Goal: Task Accomplishment & Management: Manage account settings

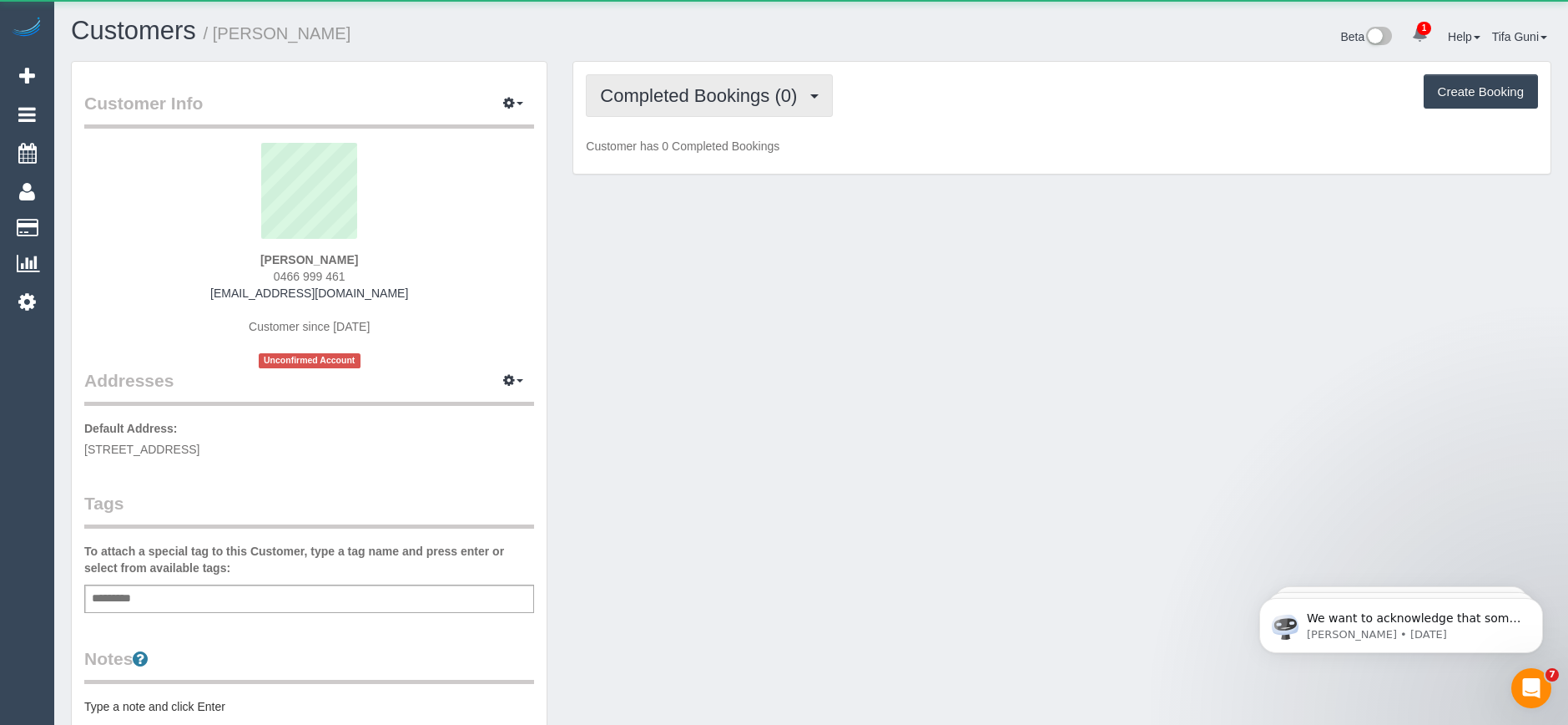
click at [731, 102] on span "Completed Bookings (0)" at bounding box center [702, 95] width 205 height 20
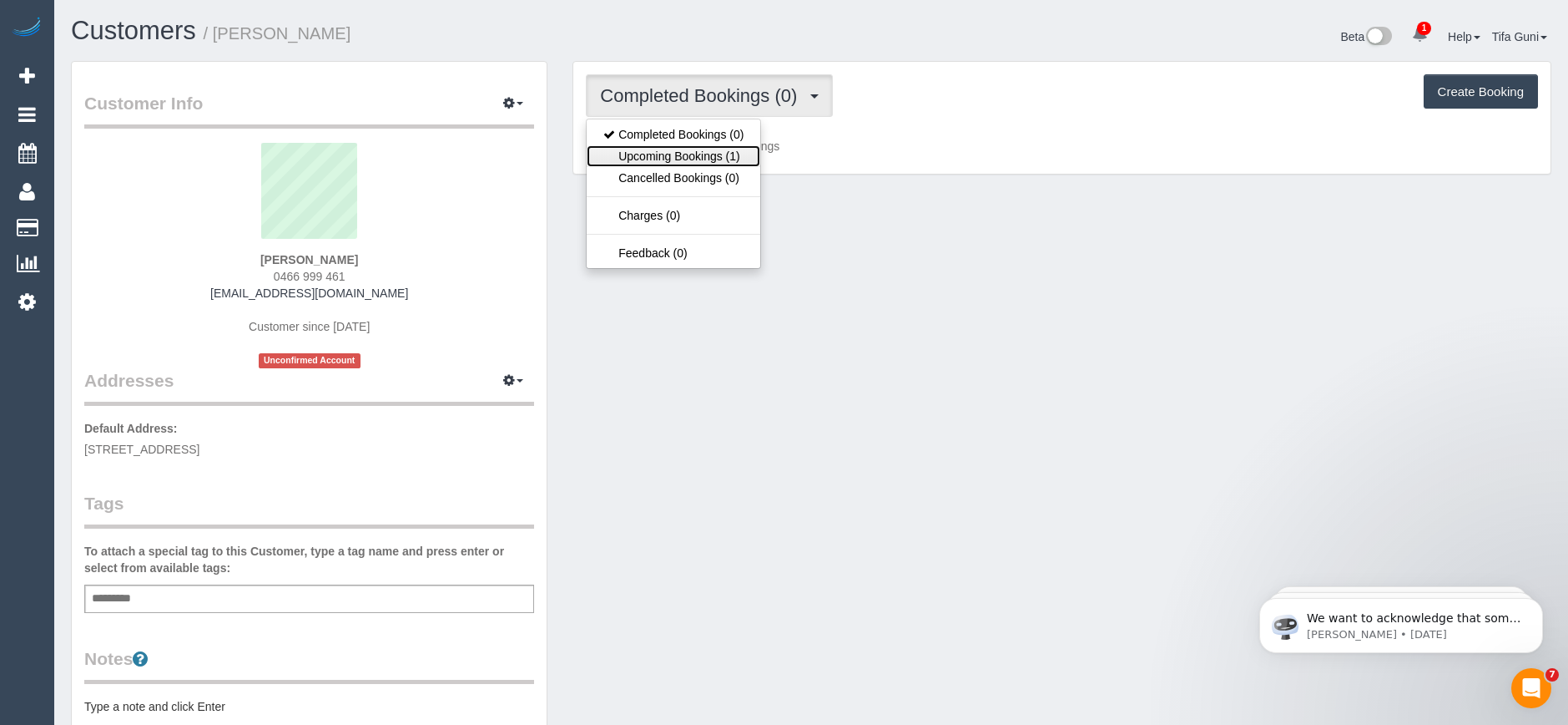
click at [727, 154] on link "Upcoming Bookings (1)" at bounding box center [673, 156] width 173 height 21
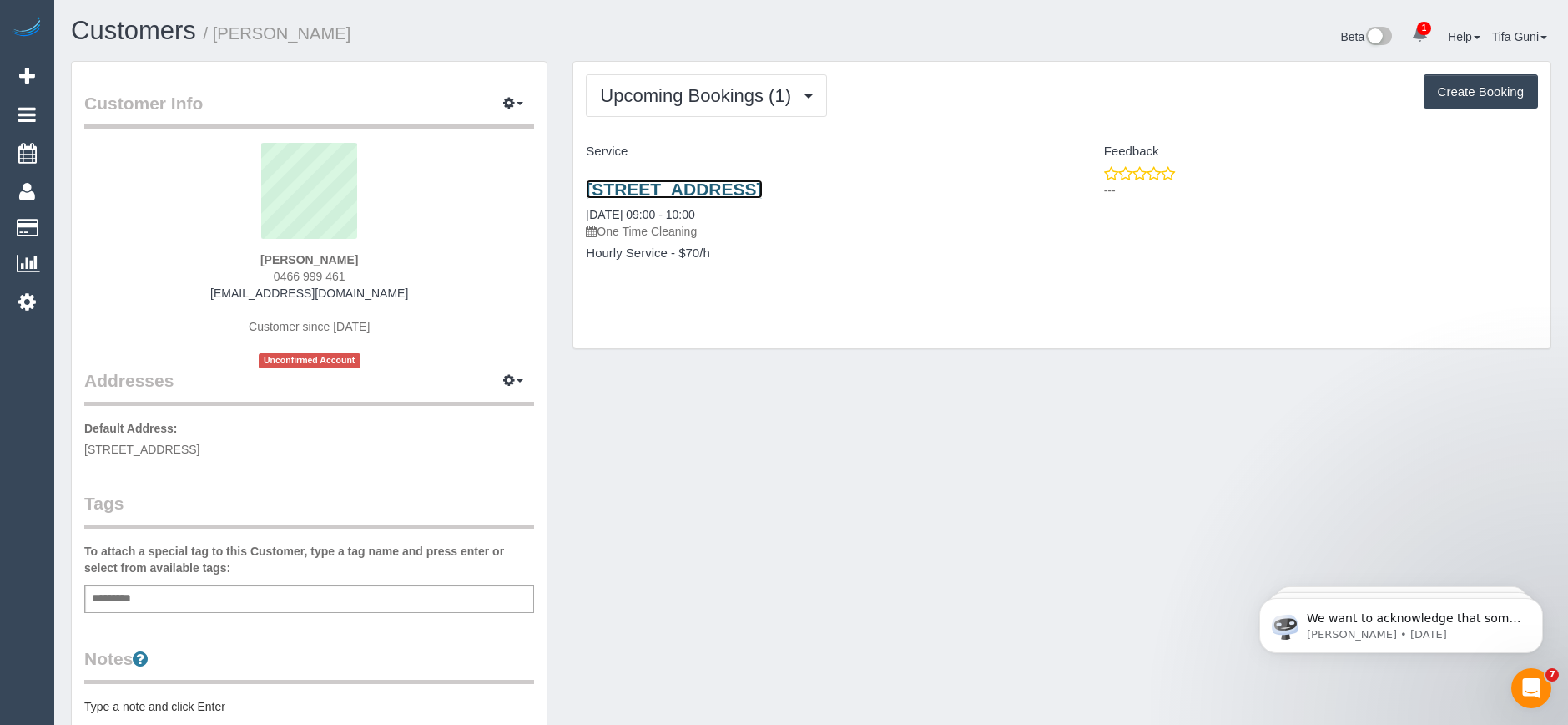
click at [762, 192] on link "[STREET_ADDRESS]" at bounding box center [673, 189] width 176 height 19
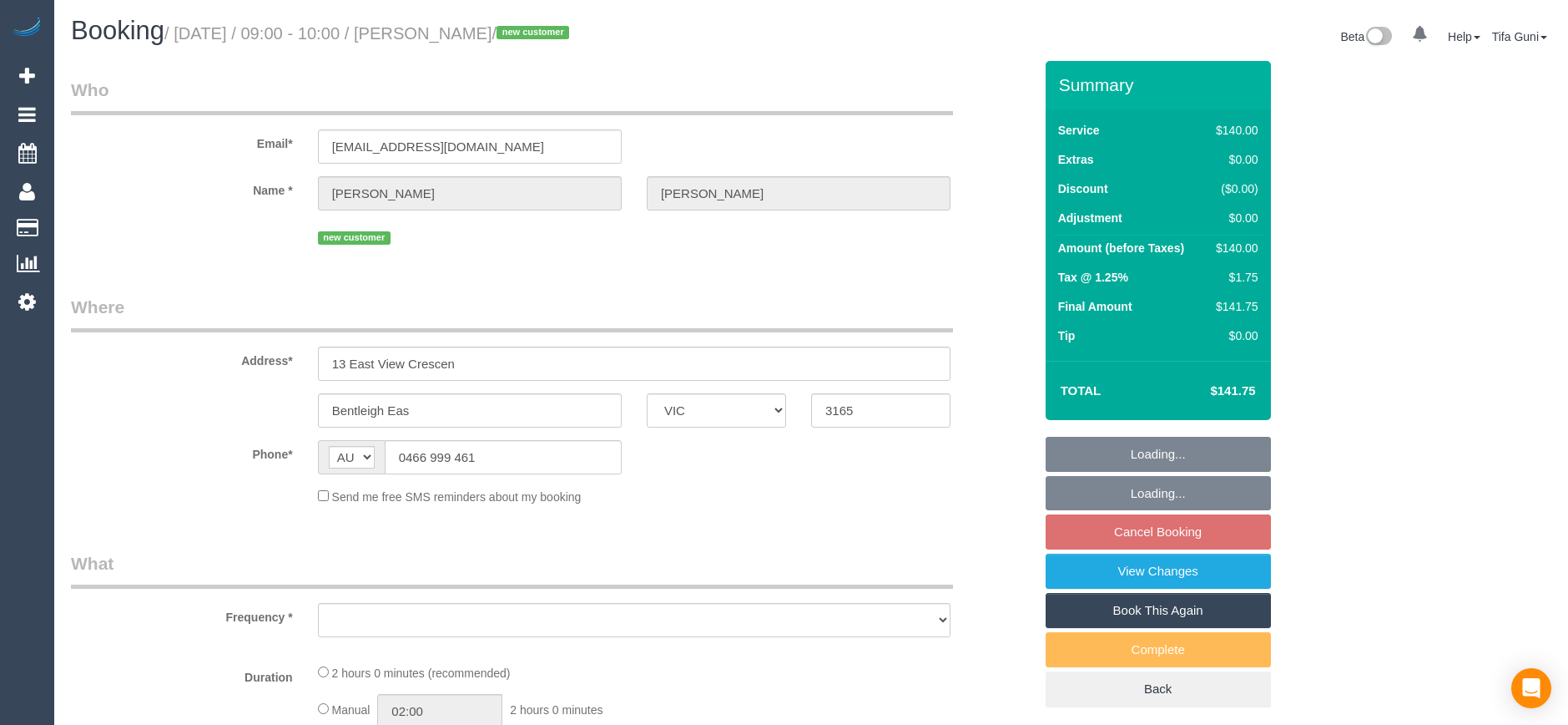
select select "VIC"
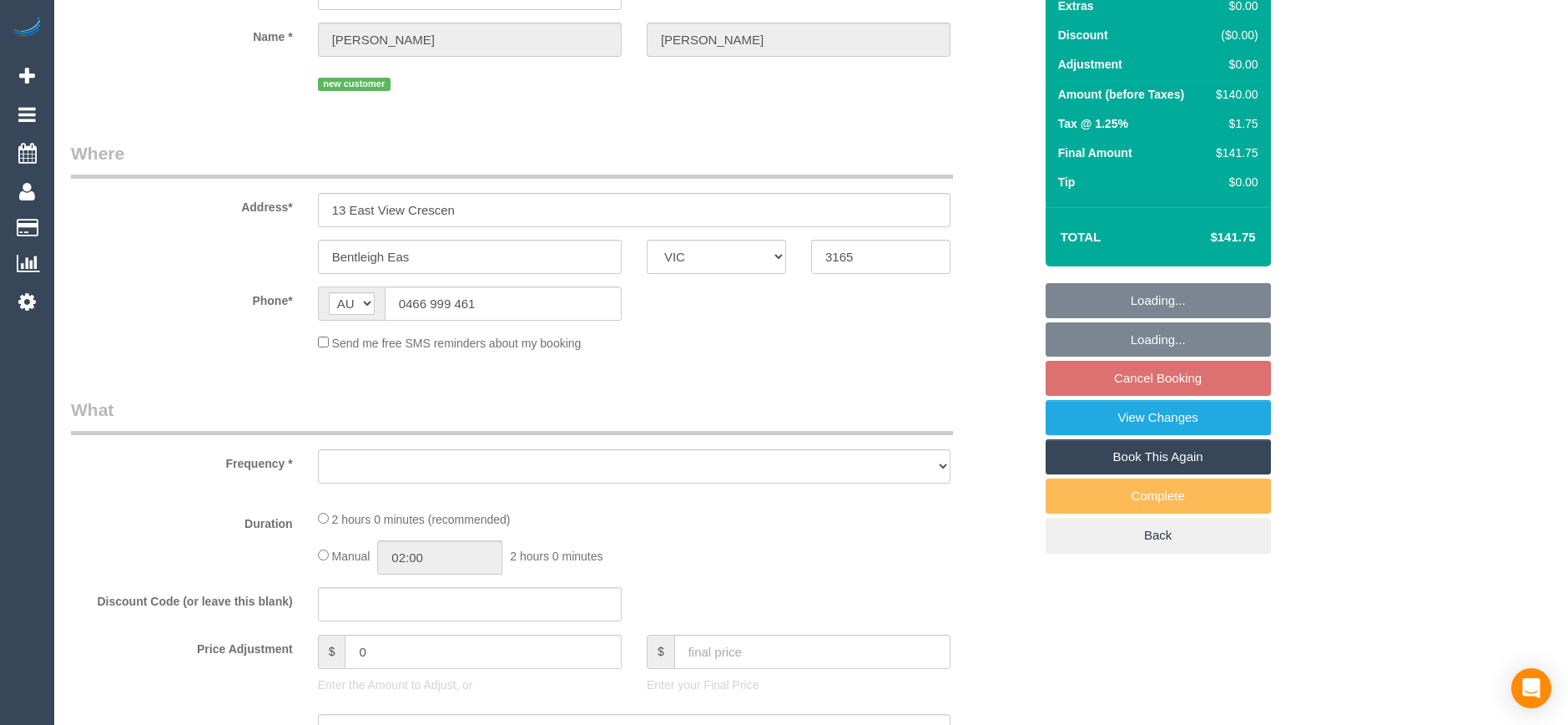
select select "number:27"
select select "number:14"
select select "number:19"
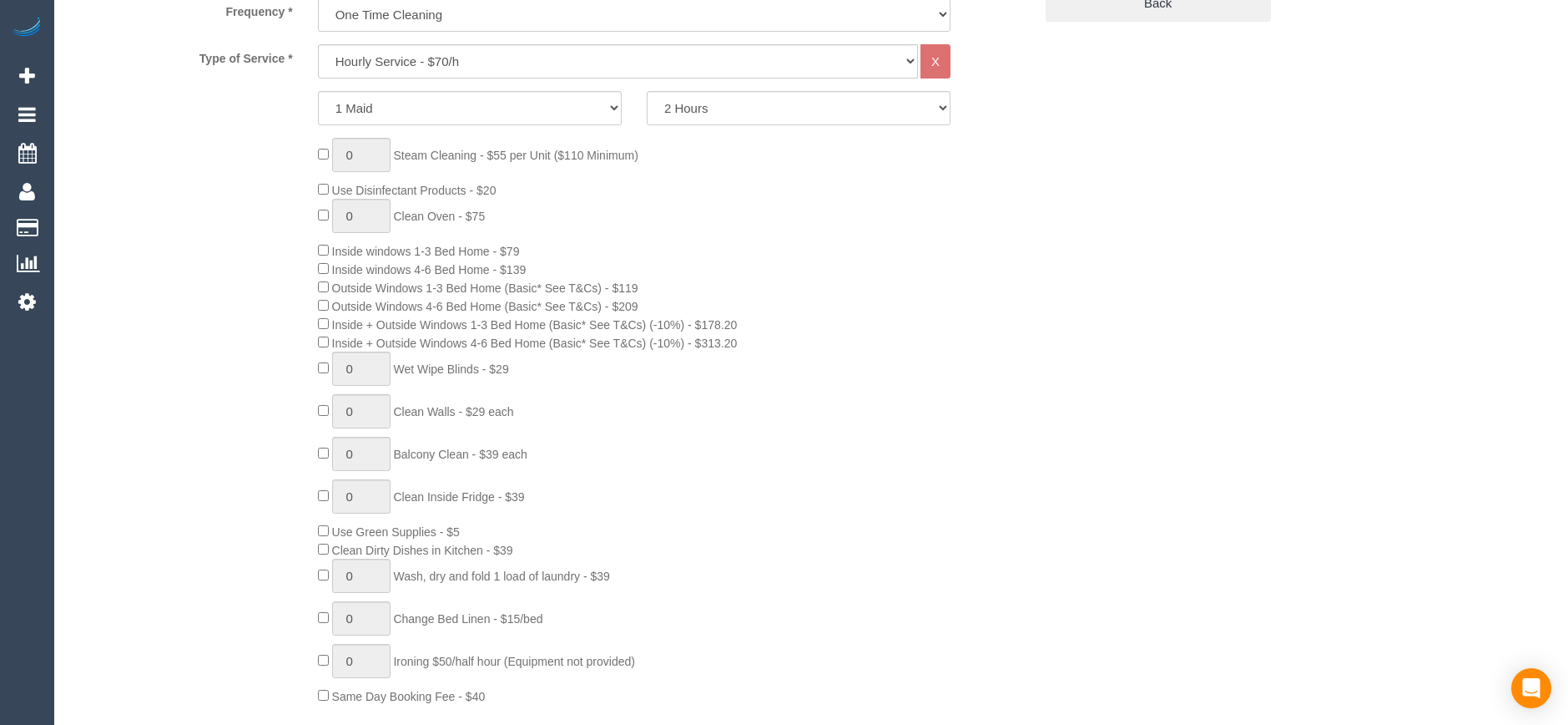
select select "object:860"
select select "string:stripe-pm_1SIGIM2GScqysDRV4uKnNPhx"
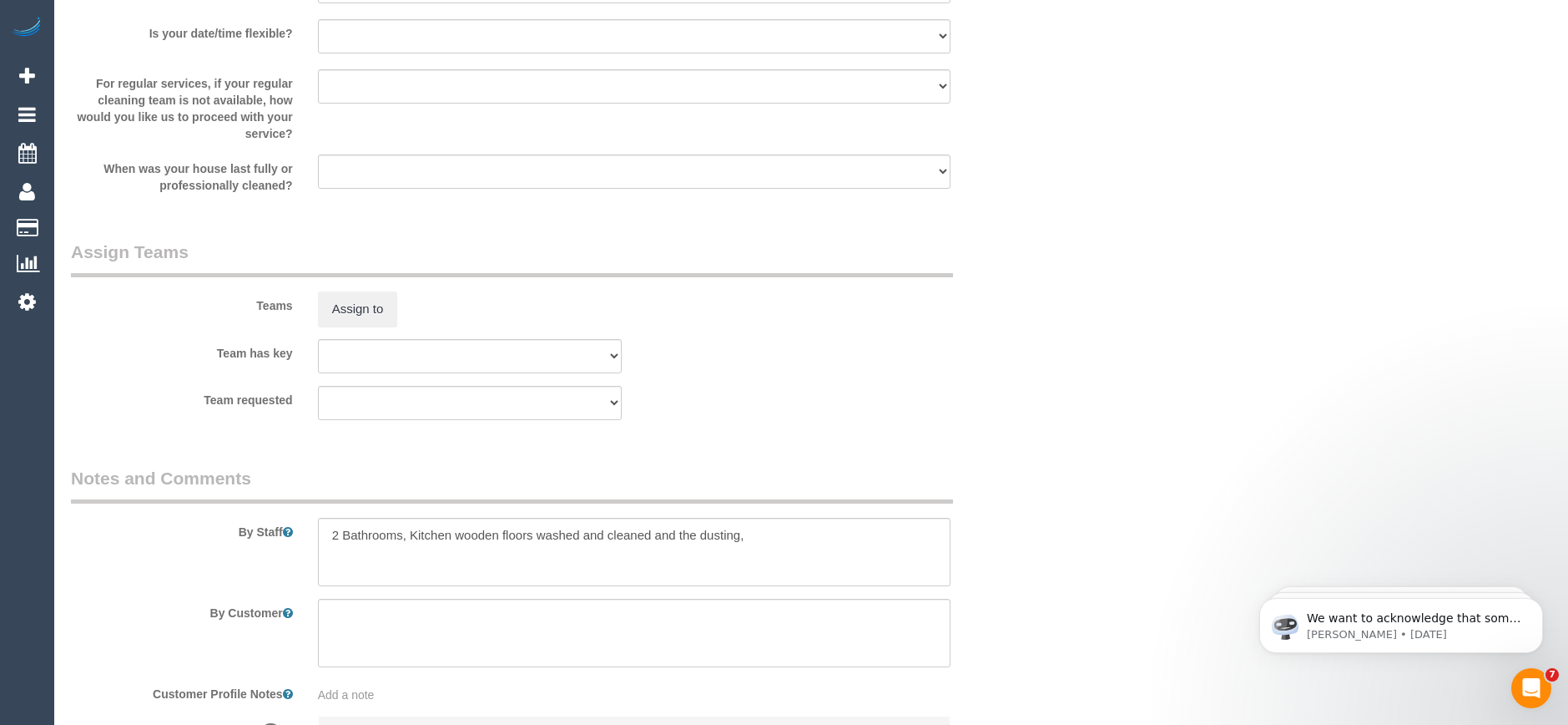
scroll to position [2586, 0]
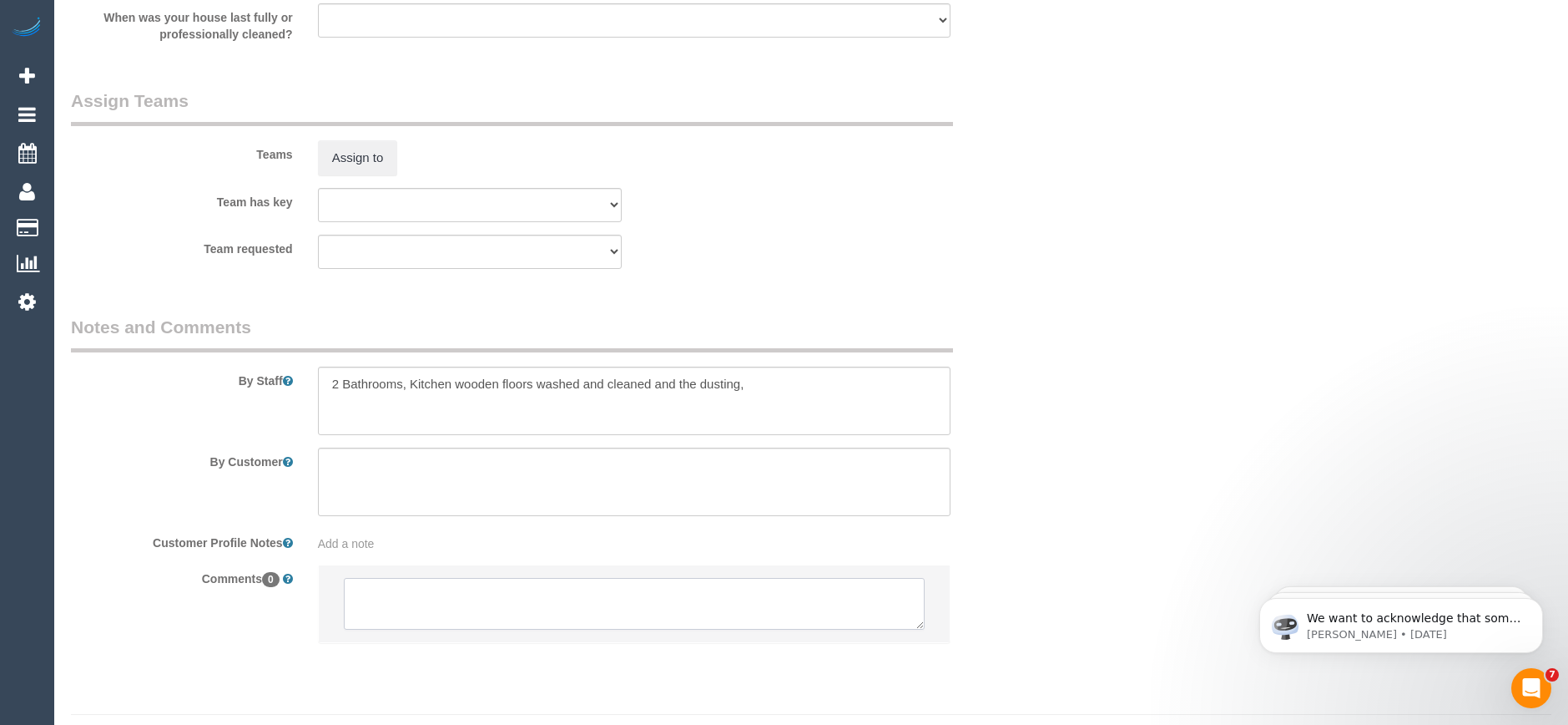
click at [525, 596] on textarea at bounding box center [634, 603] width 581 height 52
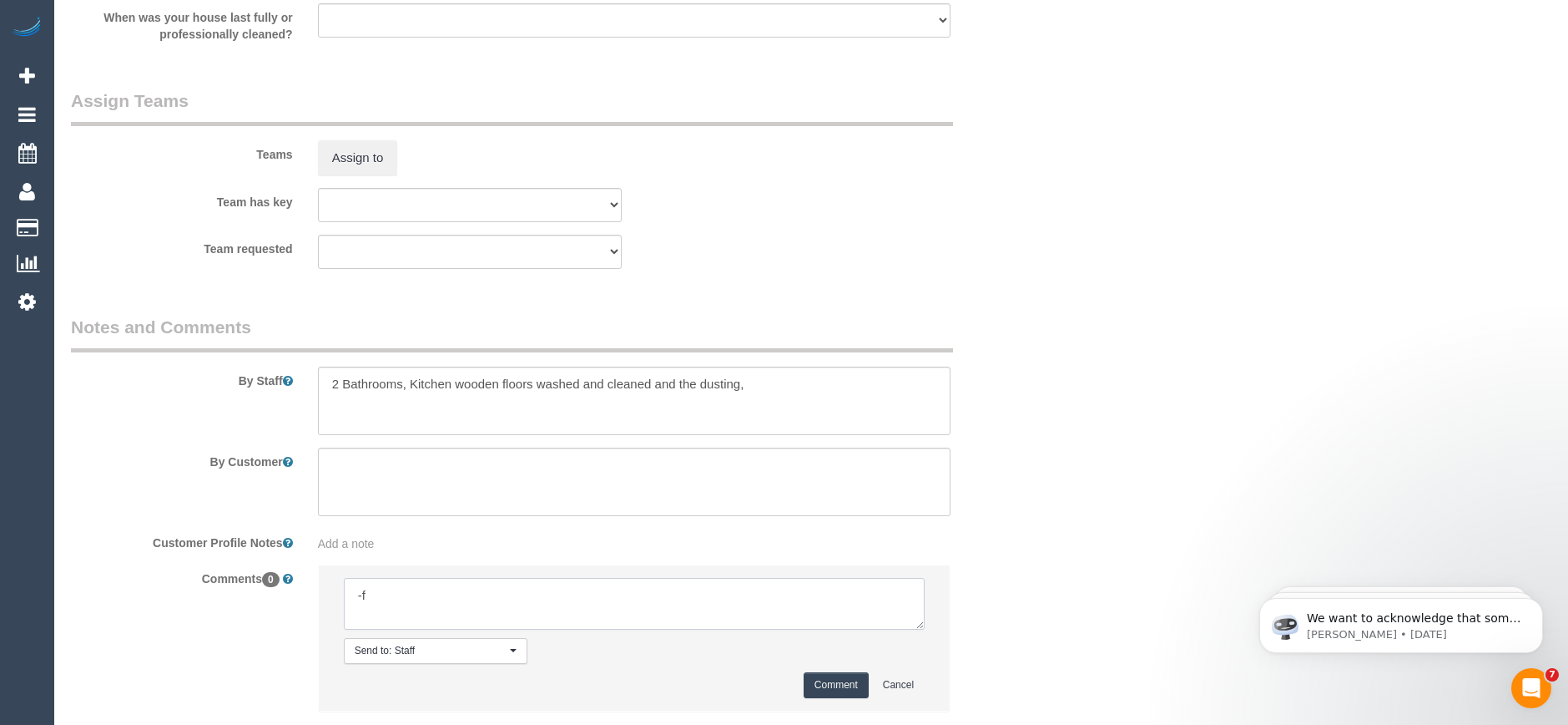
type textarea "-"
paste textarea "Flexibility dates: Flexibility times: Notes: knows we need to review Contact vi…"
drag, startPoint x: 918, startPoint y: 629, endPoint x: 944, endPoint y: 699, distance: 74.7
click at [944, 699] on li "Send to: Staff Nothing selected Send to: Staff Send to: Customer Send to: Team …" at bounding box center [634, 637] width 631 height 145
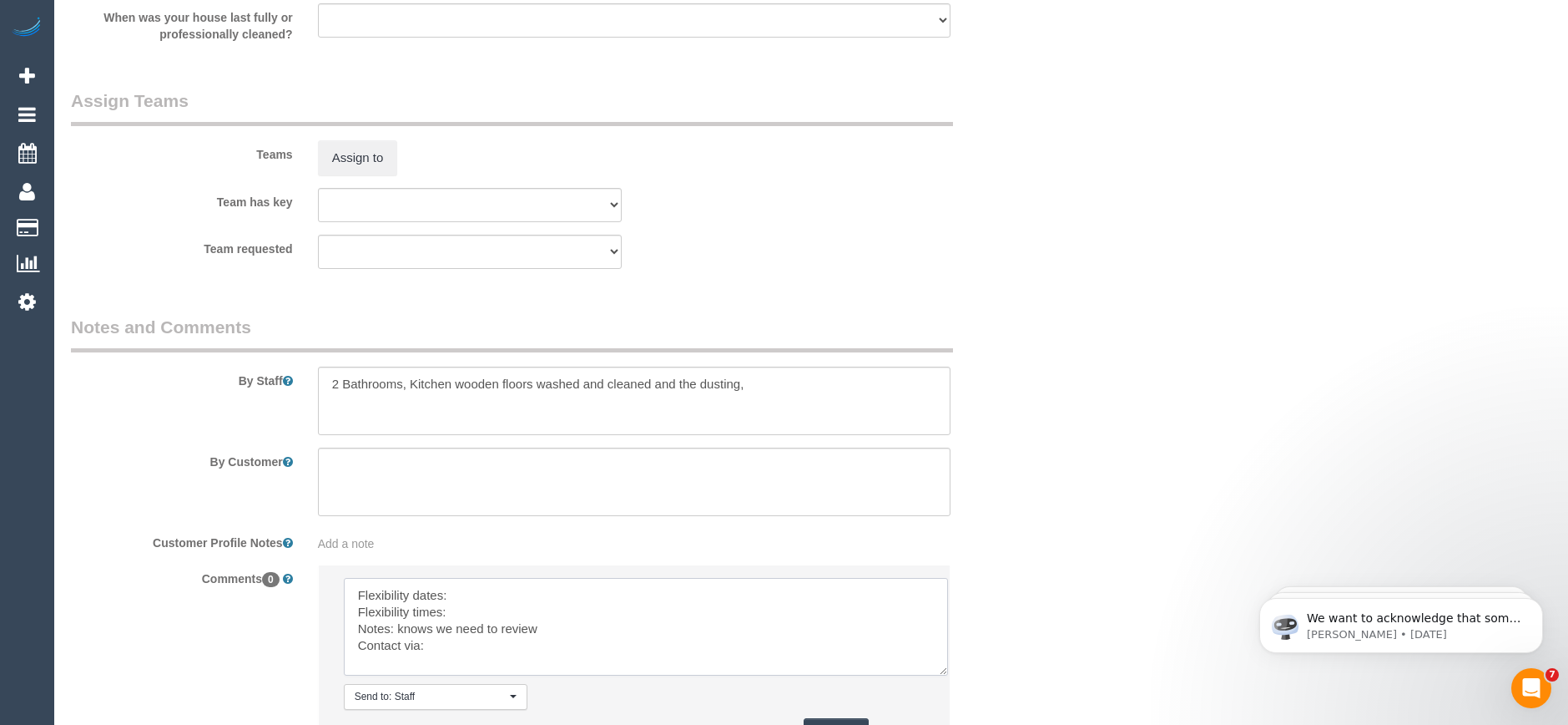
scroll to position [0, 0]
drag, startPoint x: 919, startPoint y: 620, endPoint x: 964, endPoint y: 714, distance: 104.2
click at [948, 675] on textarea at bounding box center [646, 627] width 604 height 97
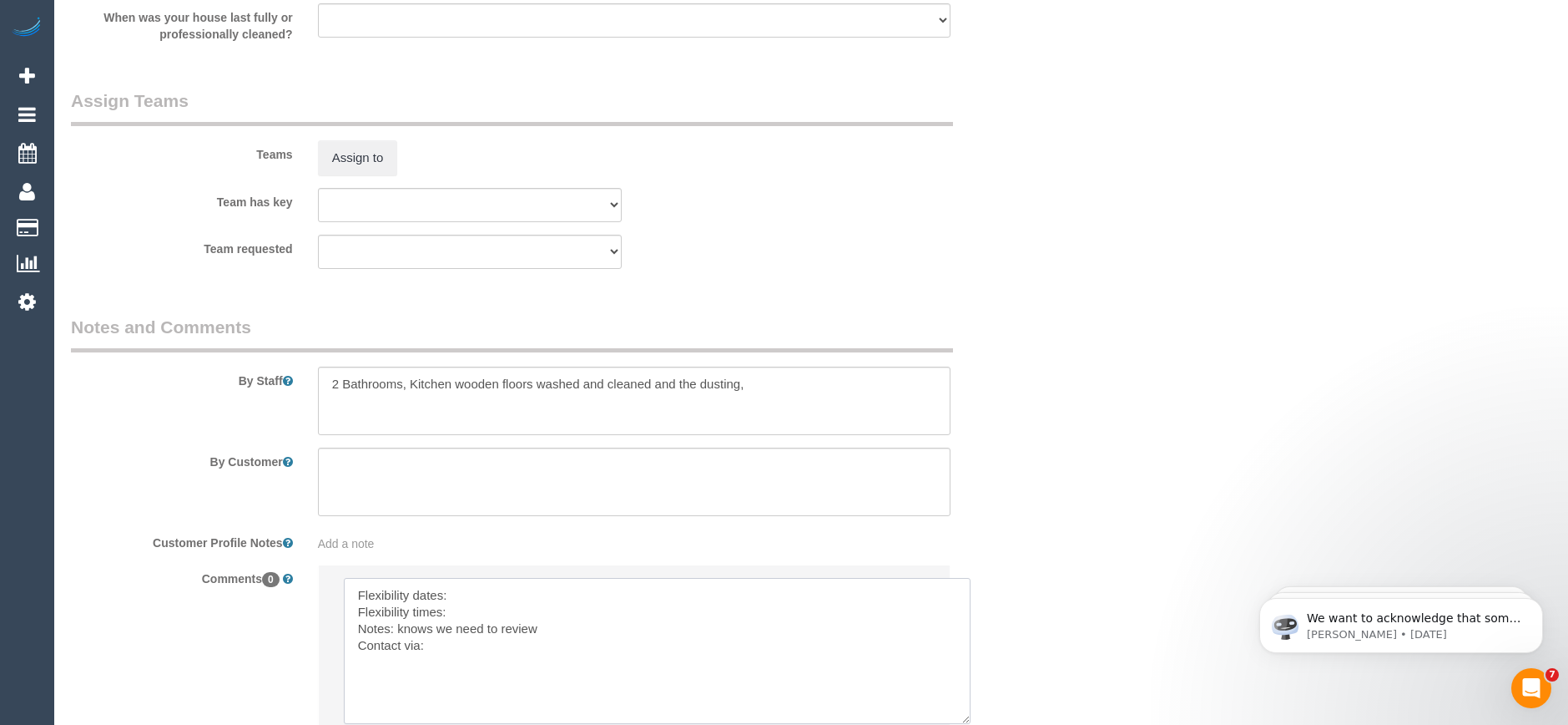
click at [516, 589] on textarea at bounding box center [658, 651] width 626 height 146
click at [456, 625] on textarea at bounding box center [658, 651] width 626 height 146
click at [460, 614] on textarea at bounding box center [658, 651] width 626 height 146
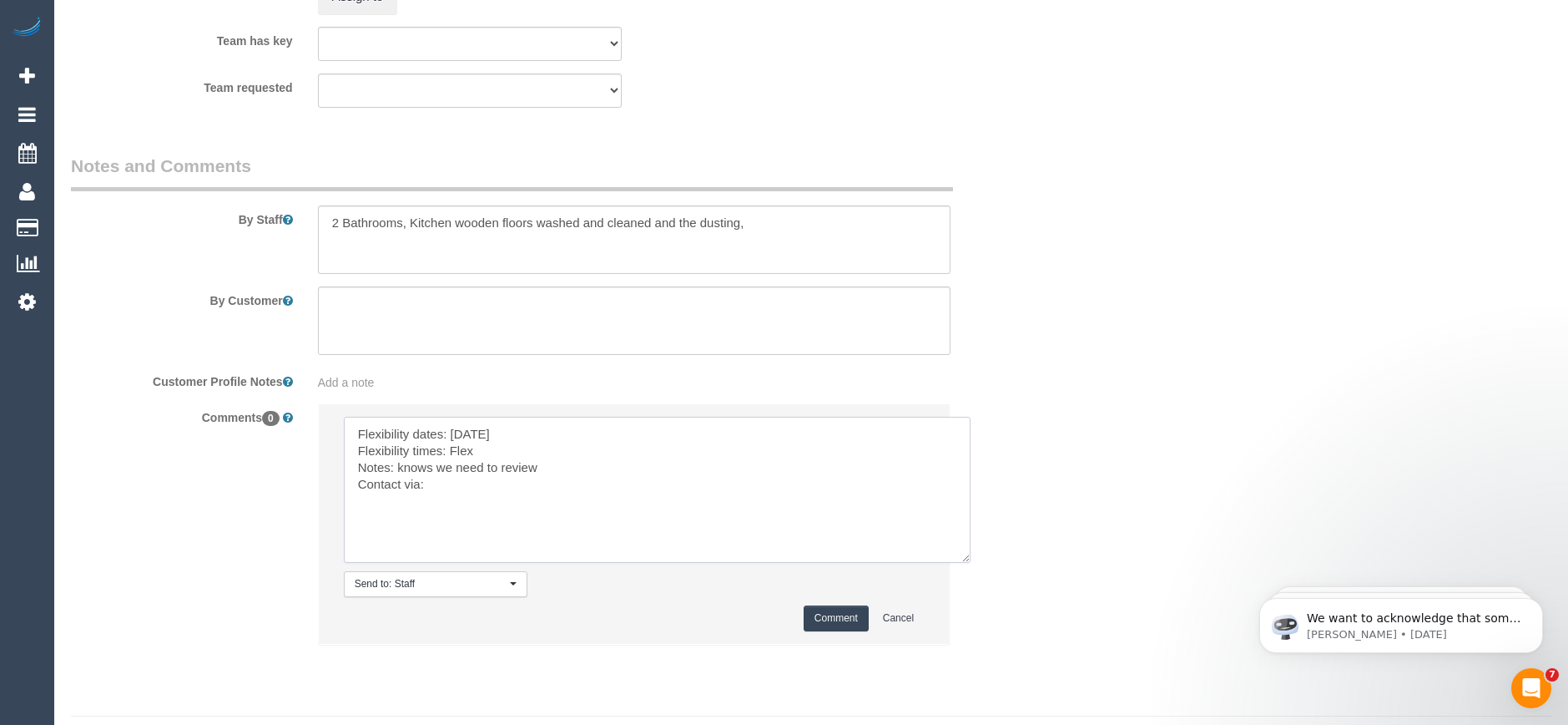
scroll to position [2752, 0]
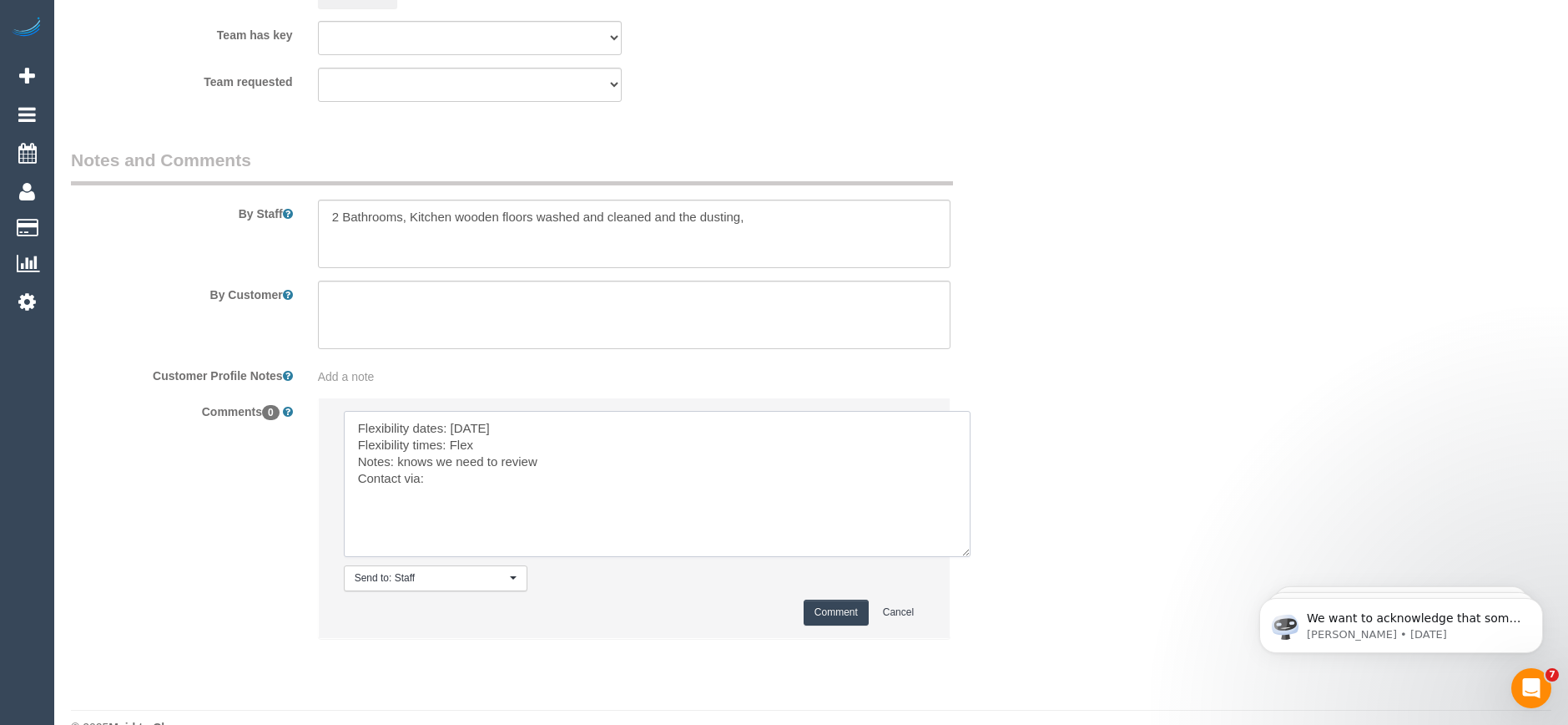
drag, startPoint x: 548, startPoint y: 463, endPoint x: 398, endPoint y: 462, distance: 150.0
click at [398, 462] on textarea at bounding box center [658, 484] width 626 height 146
click at [452, 476] on textarea at bounding box center [658, 484] width 626 height 146
click at [502, 462] on textarea at bounding box center [658, 484] width 626 height 146
type textarea "Flexibility dates: Thursday Flexibility times: Flex Notes: Approved by Bronie C…"
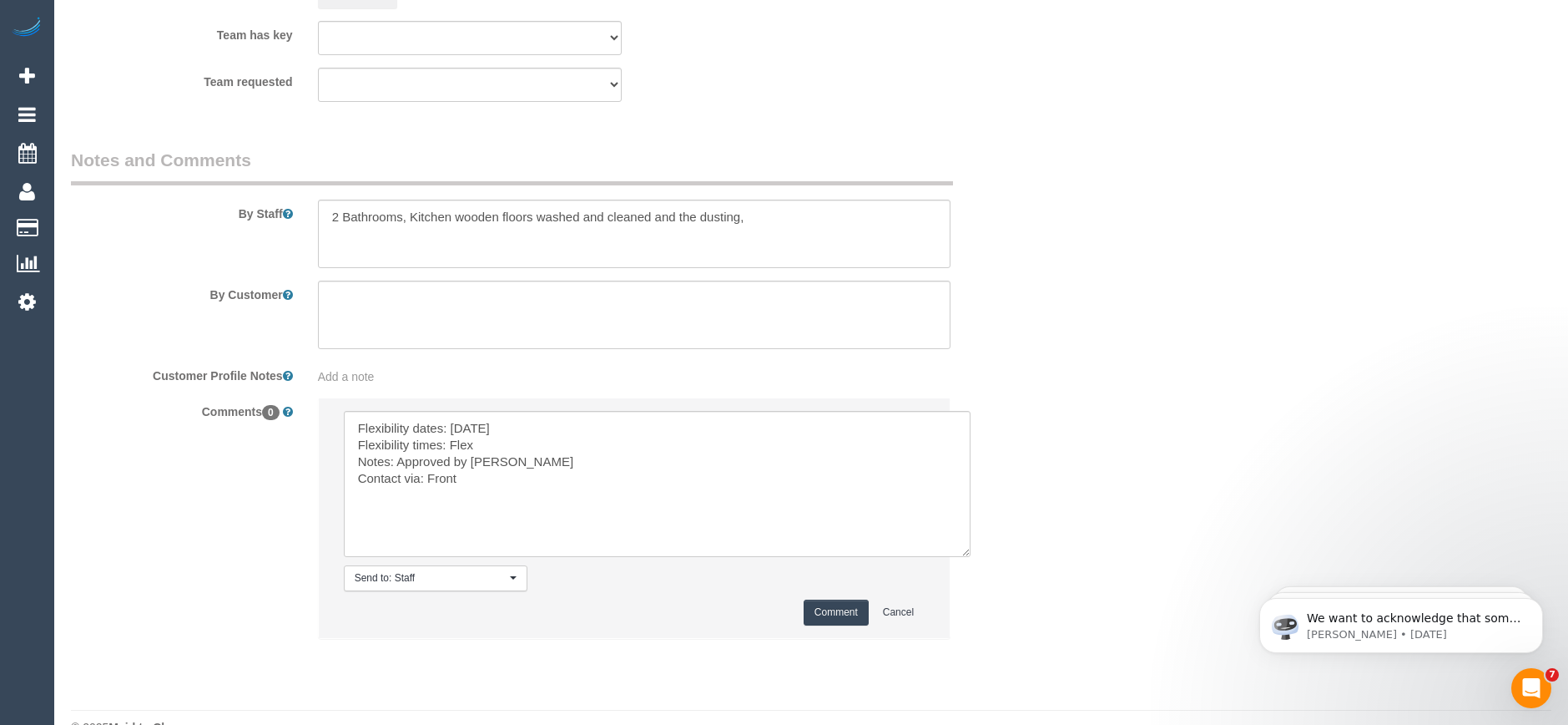
click at [821, 611] on button "Comment" at bounding box center [836, 612] width 65 height 26
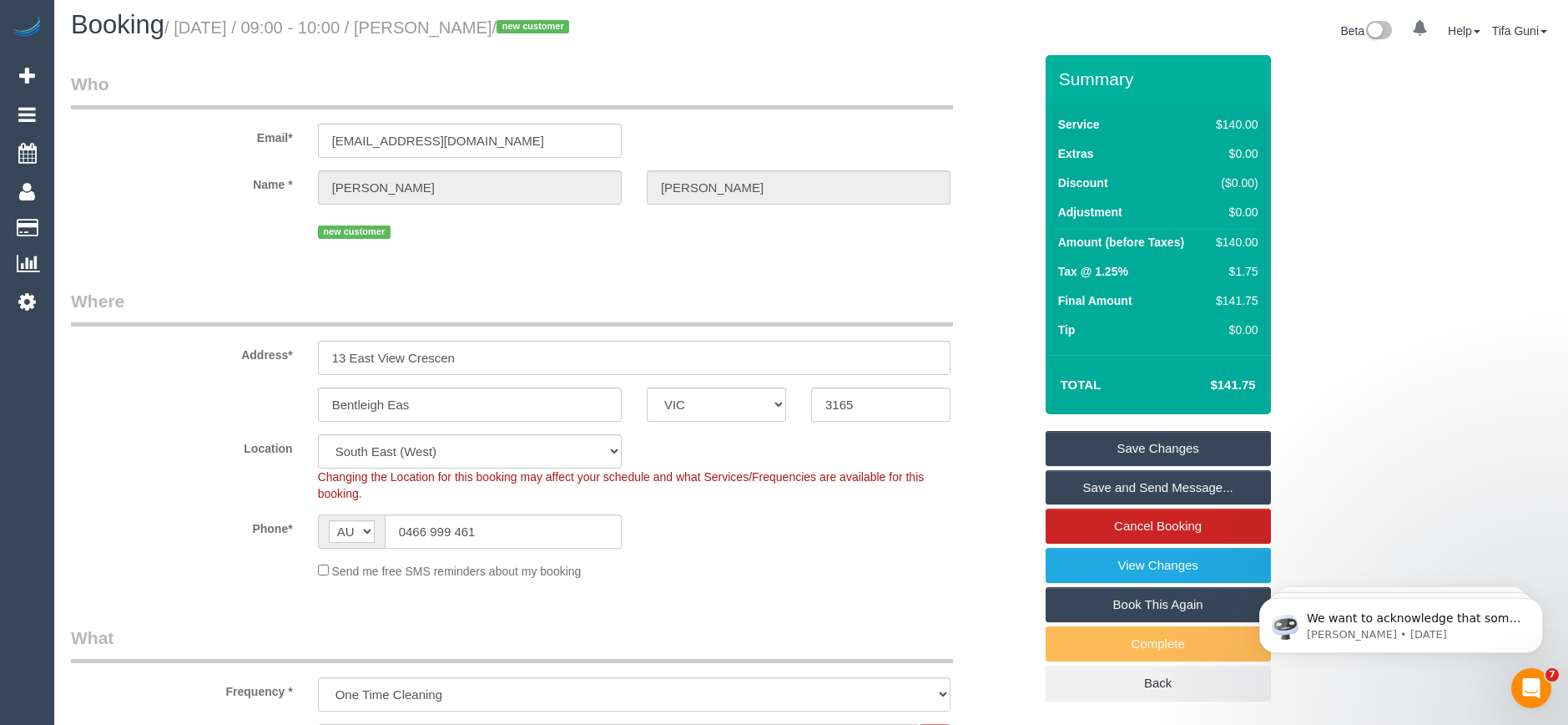
scroll to position [0, 0]
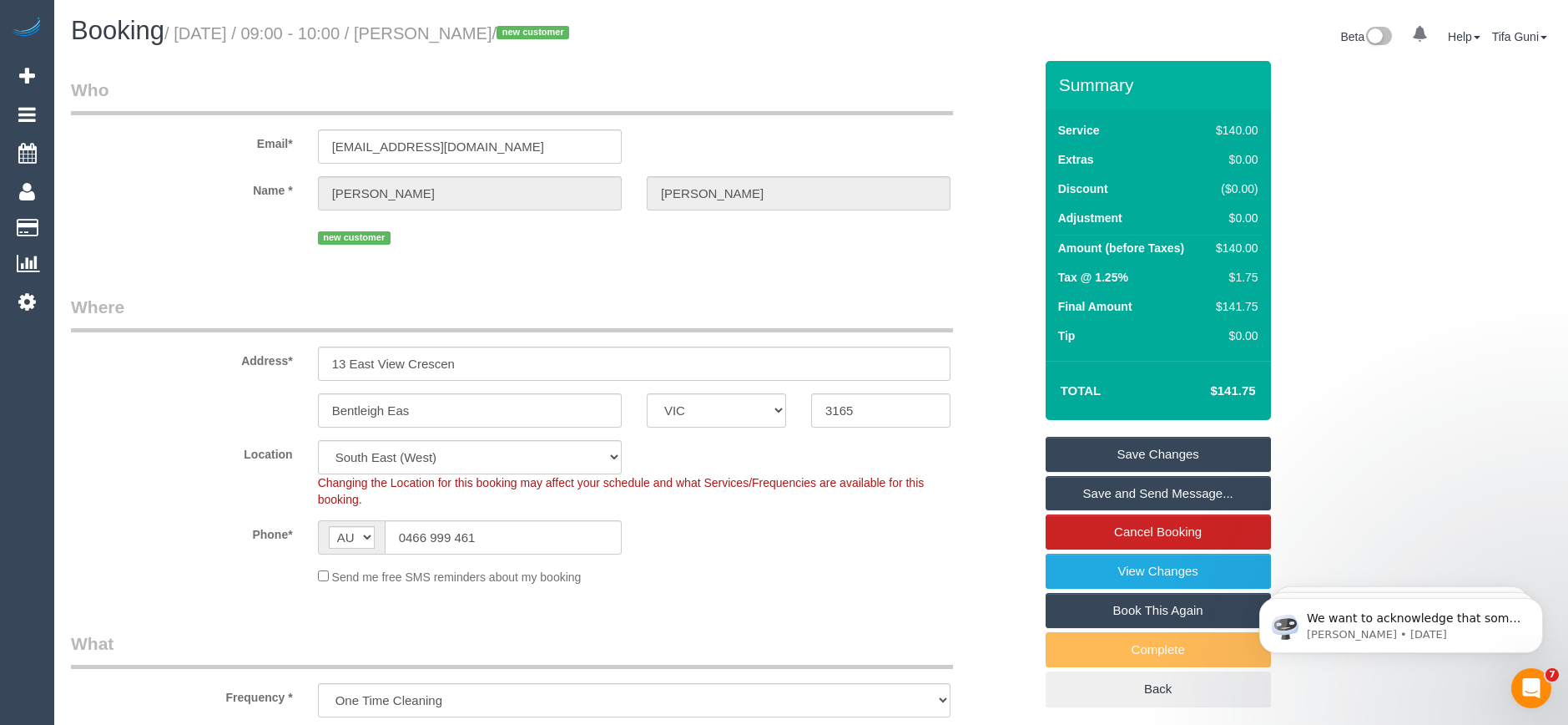
drag, startPoint x: 532, startPoint y: 5, endPoint x: 807, endPoint y: 84, distance: 286.1
click at [807, 84] on legend "Who" at bounding box center [512, 96] width 882 height 38
